Goal: Task Accomplishment & Management: Use online tool/utility

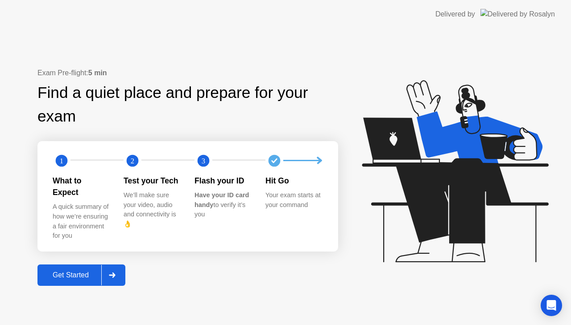
click at [79, 271] on div "Get Started" at bounding box center [70, 275] width 61 height 8
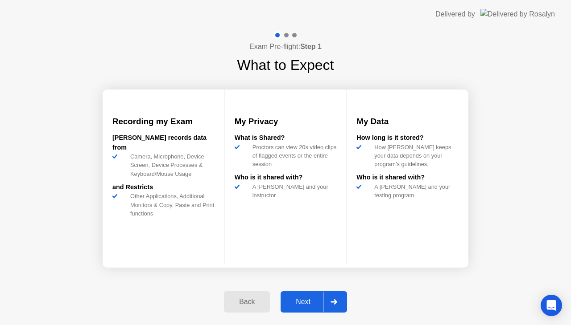
click at [304, 304] on div "Next" at bounding box center [303, 302] width 40 height 8
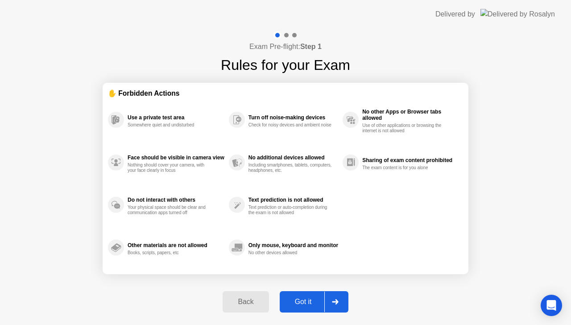
click at [304, 304] on div "Got it" at bounding box center [303, 302] width 42 height 8
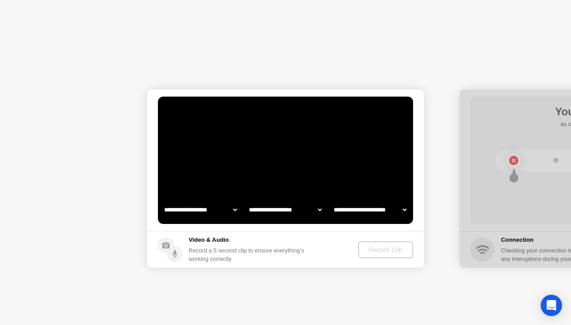
select select "**********"
select select "*******"
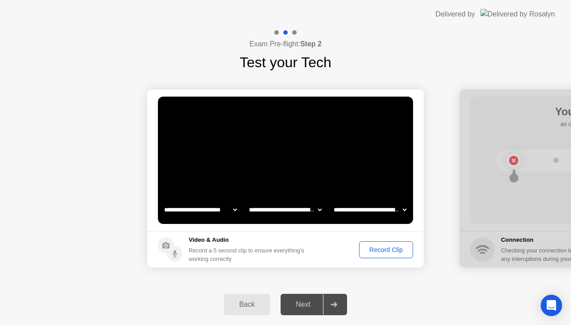
click at [387, 255] on button "Record Clip" at bounding box center [386, 250] width 54 height 17
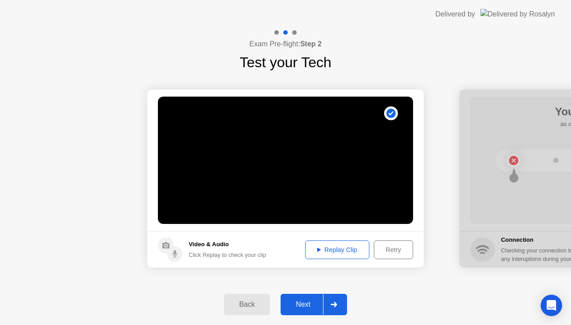
click at [308, 307] on div "Next" at bounding box center [303, 305] width 40 height 8
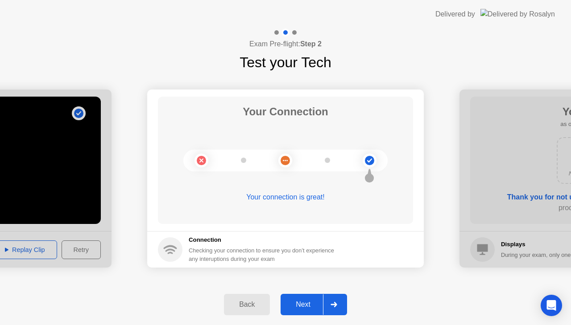
click at [303, 306] on div "Next" at bounding box center [303, 305] width 40 height 8
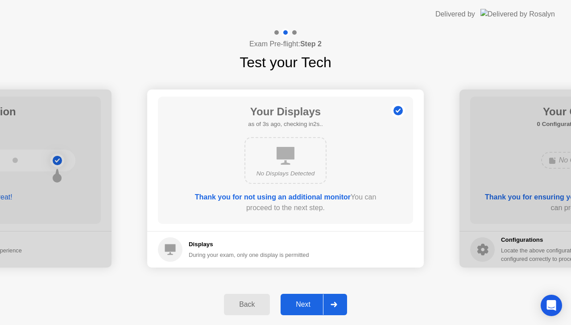
click at [300, 304] on div "Next" at bounding box center [303, 305] width 40 height 8
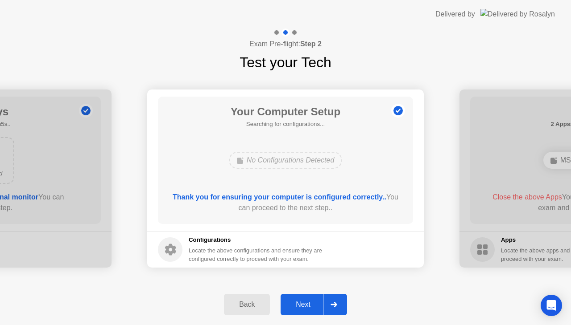
click at [302, 302] on div "Next" at bounding box center [303, 305] width 40 height 8
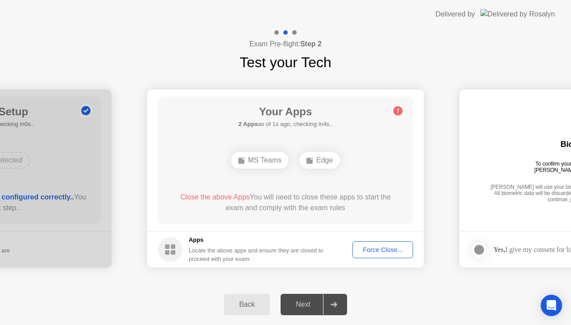
click at [383, 252] on div "Force Close..." at bounding box center [382, 250] width 54 height 7
click at [387, 251] on div "Force Close..." at bounding box center [382, 250] width 54 height 7
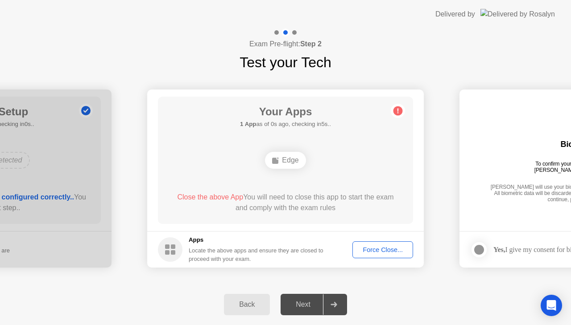
click at [250, 248] on div "Locate the above apps and ensure they are closed to proceed with your exam." at bounding box center [256, 255] width 135 height 17
click at [373, 248] on div "Force Close..." at bounding box center [382, 250] width 54 height 7
click at [305, 308] on div "Next" at bounding box center [303, 305] width 40 height 8
click at [448, 298] on div "Back Next" at bounding box center [285, 304] width 571 height 41
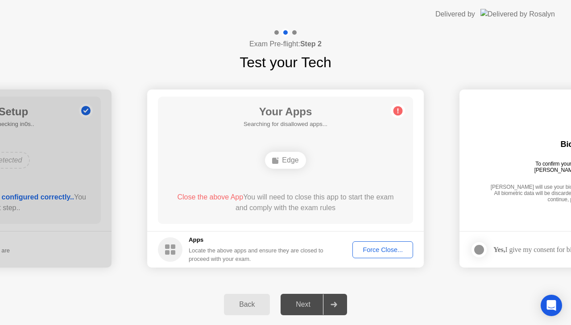
click at [395, 247] on div "Force Close..." at bounding box center [382, 250] width 54 height 7
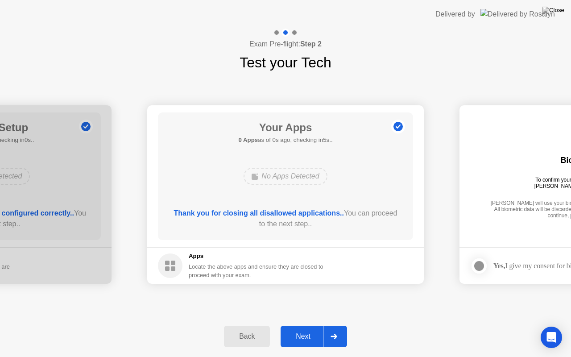
click at [287, 193] on div "Your Apps 0 Apps as of 0s ago, checking in5s.. No Apps Detected Thank you for c…" at bounding box center [285, 175] width 255 height 127
click at [407, 60] on div "Exam Pre-flight: Step 2 Test your Tech" at bounding box center [285, 51] width 571 height 45
click at [304, 325] on div "Next" at bounding box center [303, 336] width 40 height 8
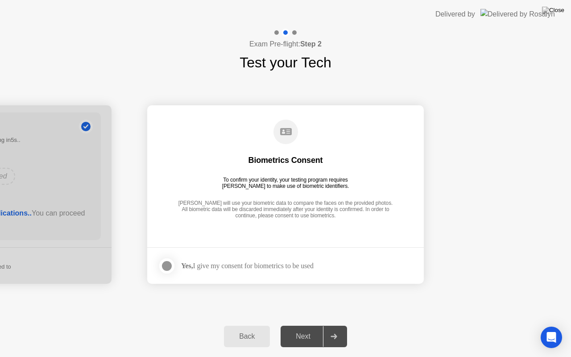
click at [216, 264] on div "Yes, I give my consent for biometrics to be used" at bounding box center [247, 265] width 132 height 8
click at [164, 267] on div at bounding box center [166, 265] width 11 height 11
click at [314, 325] on div "Next" at bounding box center [303, 336] width 40 height 8
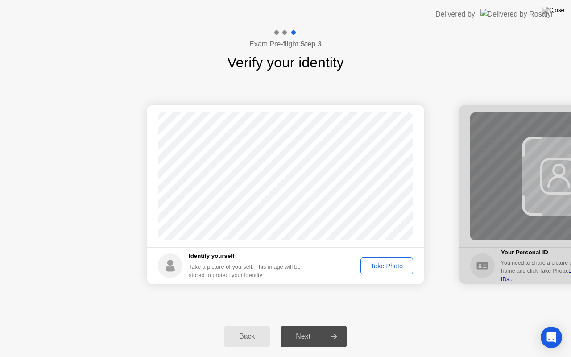
click at [398, 268] on div "Take Photo" at bounding box center [386, 265] width 46 height 7
click at [303, 325] on div "Next" at bounding box center [303, 336] width 40 height 8
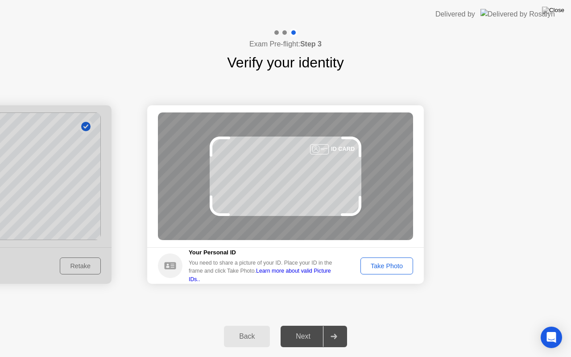
click at [381, 265] on div "Take Photo" at bounding box center [386, 265] width 46 height 7
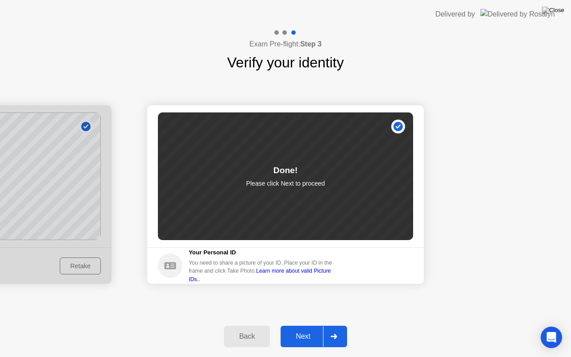
click at [310, 325] on div "Next" at bounding box center [303, 336] width 40 height 8
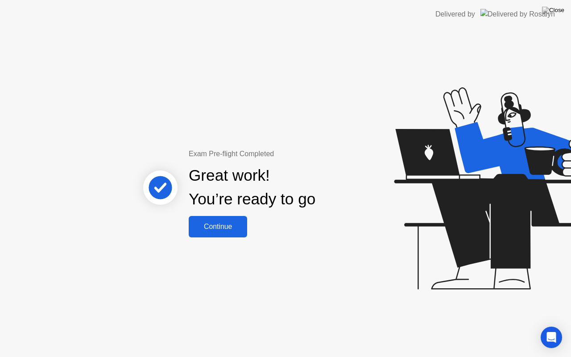
click at [220, 232] on button "Continue" at bounding box center [218, 226] width 58 height 21
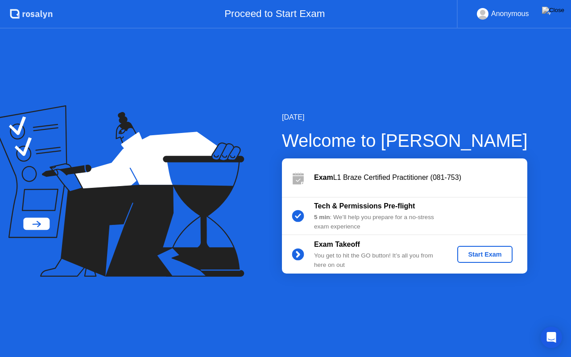
click at [485, 254] on div "Start Exam" at bounding box center [485, 254] width 48 height 7
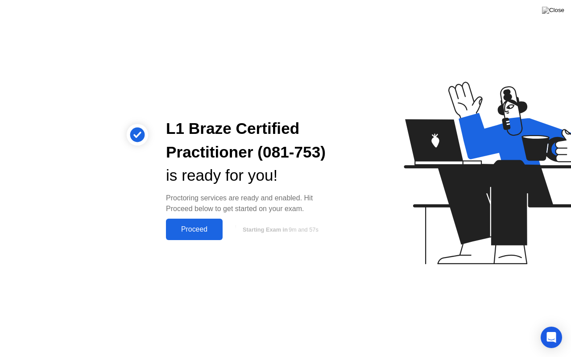
click at [187, 232] on div "Proceed" at bounding box center [194, 229] width 51 height 8
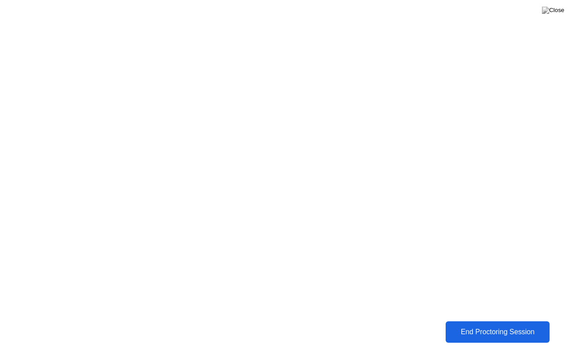
click at [498, 325] on div "End Proctoring Session" at bounding box center [496, 331] width 105 height 8
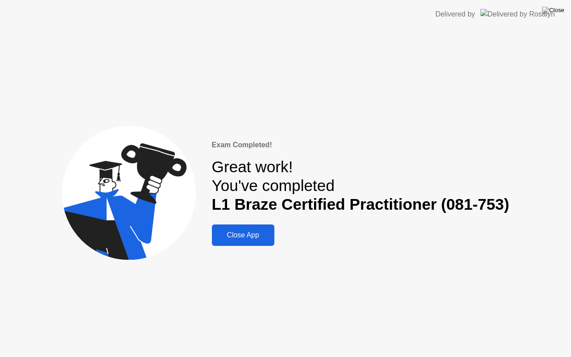
click at [247, 229] on button "Close App" at bounding box center [243, 234] width 62 height 21
